Goal: Task Accomplishment & Management: Manage account settings

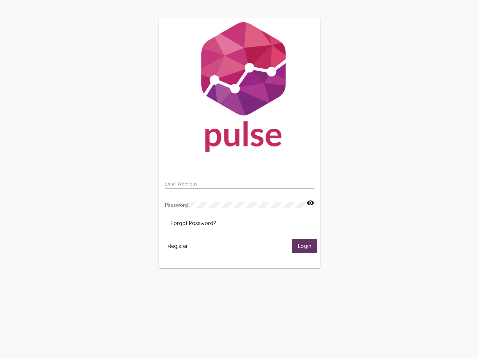
click at [239, 181] on input "Email Address" at bounding box center [240, 184] width 150 height 6
click at [310, 203] on mat-icon "visibility" at bounding box center [310, 203] width 8 height 9
click at [193, 223] on span "Forgot Password?" at bounding box center [193, 223] width 45 height 7
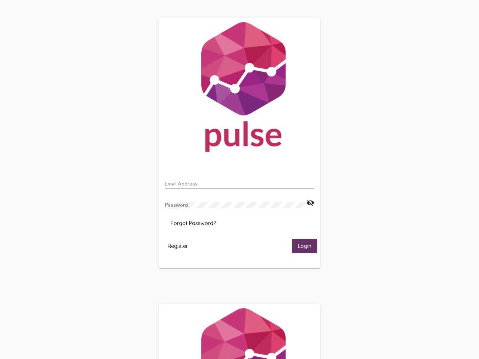
click at [178, 246] on html "Email Address Password visibility_off Forgot Password? Register Login" at bounding box center [239, 242] width 479 height 484
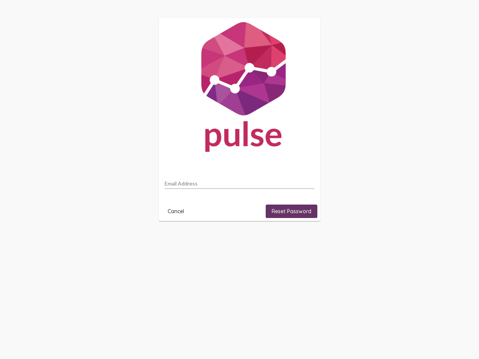
click at [305, 239] on html "Email Address Cancel Reset Password" at bounding box center [239, 119] width 479 height 239
